Goal: Transaction & Acquisition: Purchase product/service

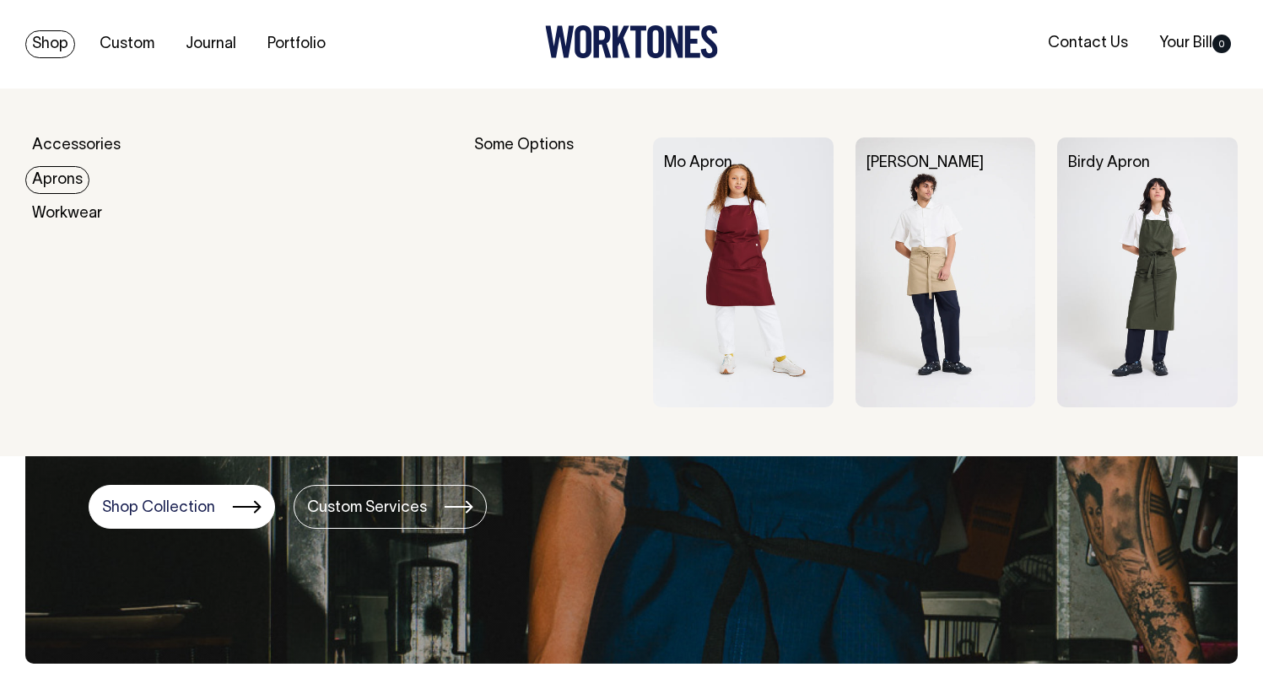
click at [67, 180] on link "Aprons" at bounding box center [57, 180] width 64 height 28
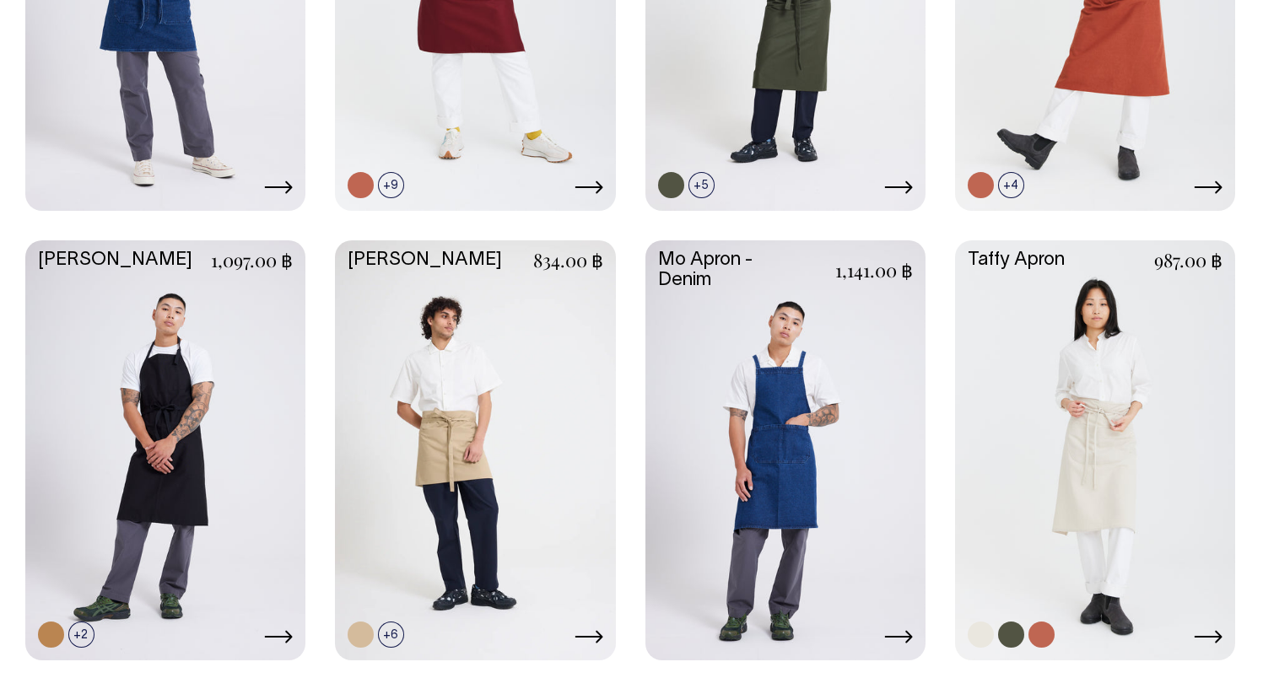
scroll to position [728, 0]
click at [1053, 398] on link at bounding box center [1095, 448] width 280 height 417
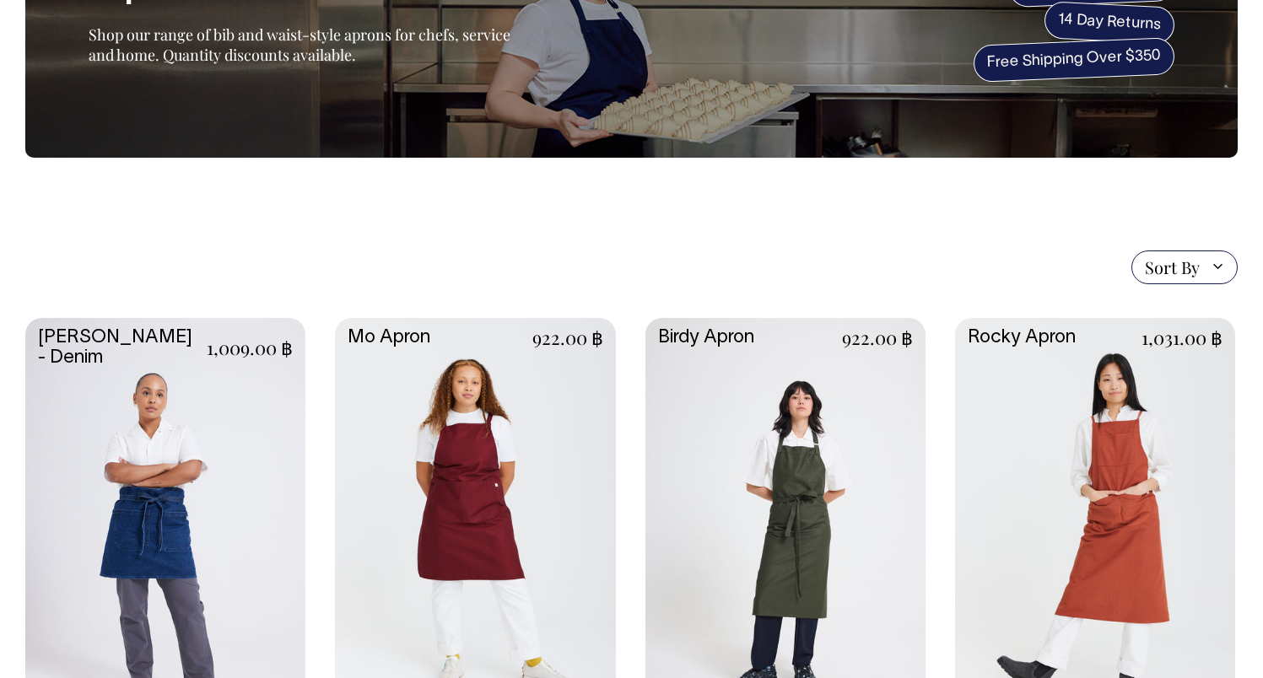
scroll to position [201, 0]
